Goal: Task Accomplishment & Management: Manage account settings

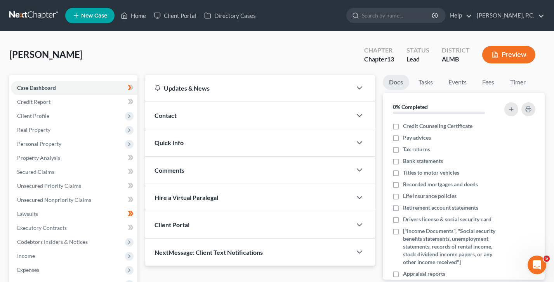
click at [539, 267] on icon "Open Intercom Messenger" at bounding box center [537, 264] width 13 height 13
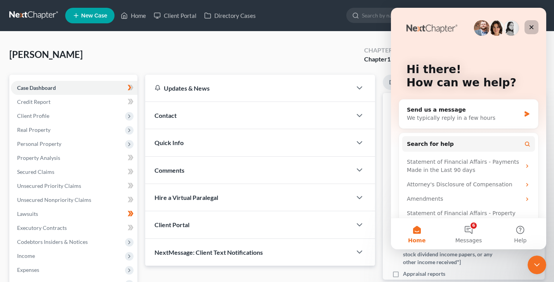
click at [534, 23] on div "Close" at bounding box center [532, 27] width 14 height 14
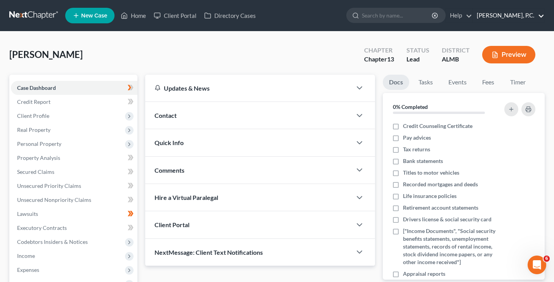
click at [518, 10] on link "[PERSON_NAME], P.C." at bounding box center [508, 16] width 71 height 14
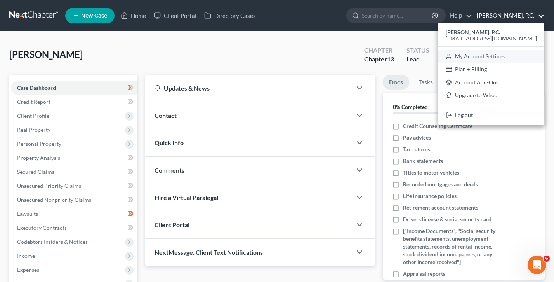
click at [501, 57] on link "My Account Settings" at bounding box center [491, 56] width 106 height 13
select select "23"
select select "0"
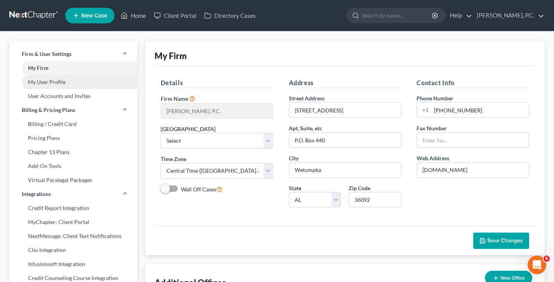
click at [40, 78] on link "My User Profile" at bounding box center [73, 82] width 128 height 14
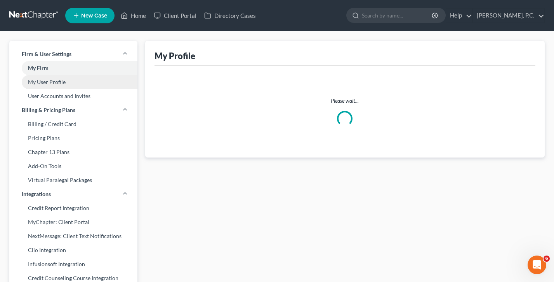
select select "0"
select select "attorney"
select select "0"
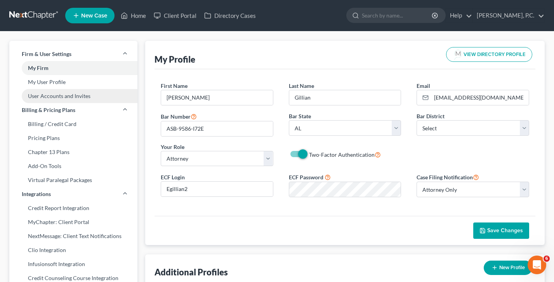
click at [59, 94] on link "User Accounts and Invites" at bounding box center [73, 96] width 128 height 14
select select "0"
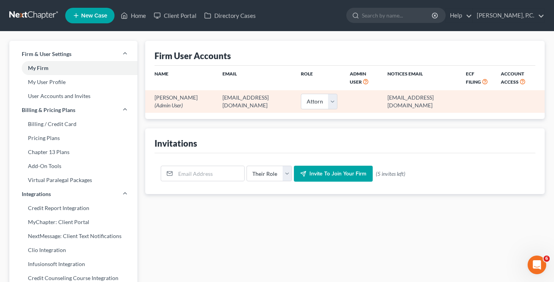
click at [427, 95] on td "[EMAIL_ADDRESS][DOMAIN_NAME]" at bounding box center [420, 101] width 78 height 22
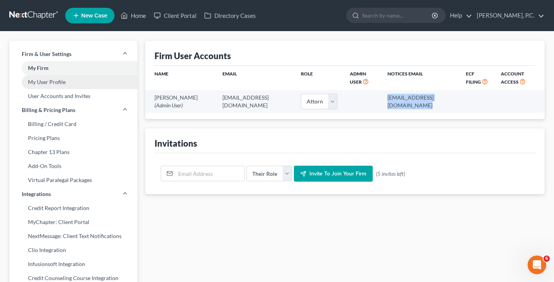
click at [54, 80] on link "My User Profile" at bounding box center [73, 82] width 128 height 14
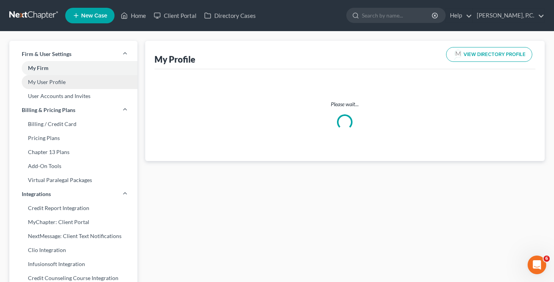
select select "0"
select select "attorney"
select select "0"
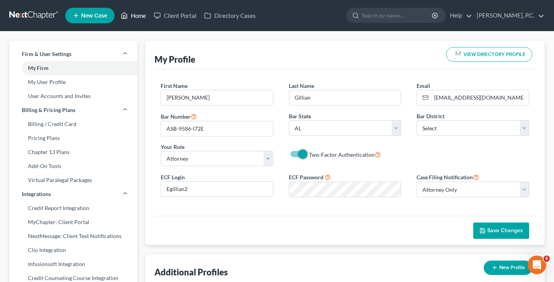
click at [139, 12] on link "Home" at bounding box center [133, 16] width 33 height 14
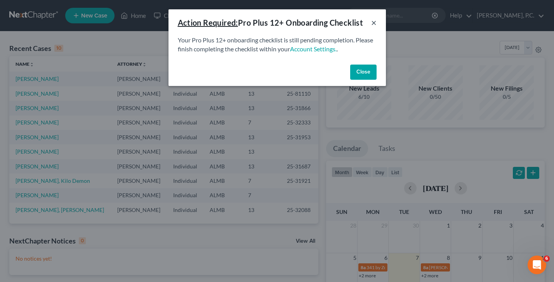
click at [375, 19] on button "×" at bounding box center [373, 22] width 5 height 9
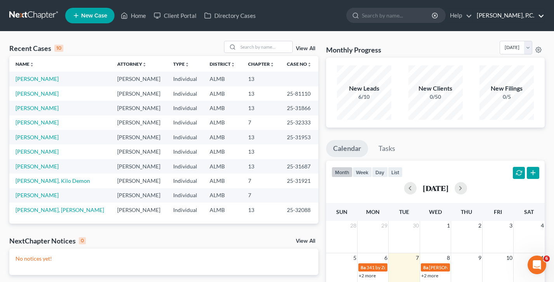
click at [516, 15] on link "[PERSON_NAME], P.C." at bounding box center [508, 16] width 71 height 14
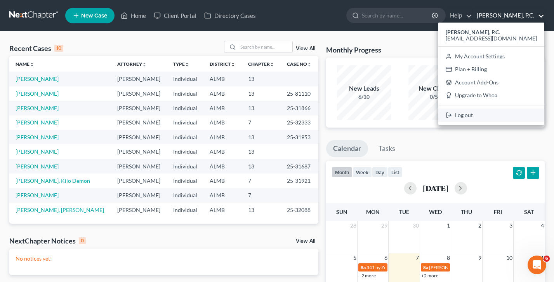
click at [498, 120] on link "Log out" at bounding box center [491, 114] width 106 height 13
